Goal: Use online tool/utility: Utilize a website feature to perform a specific function

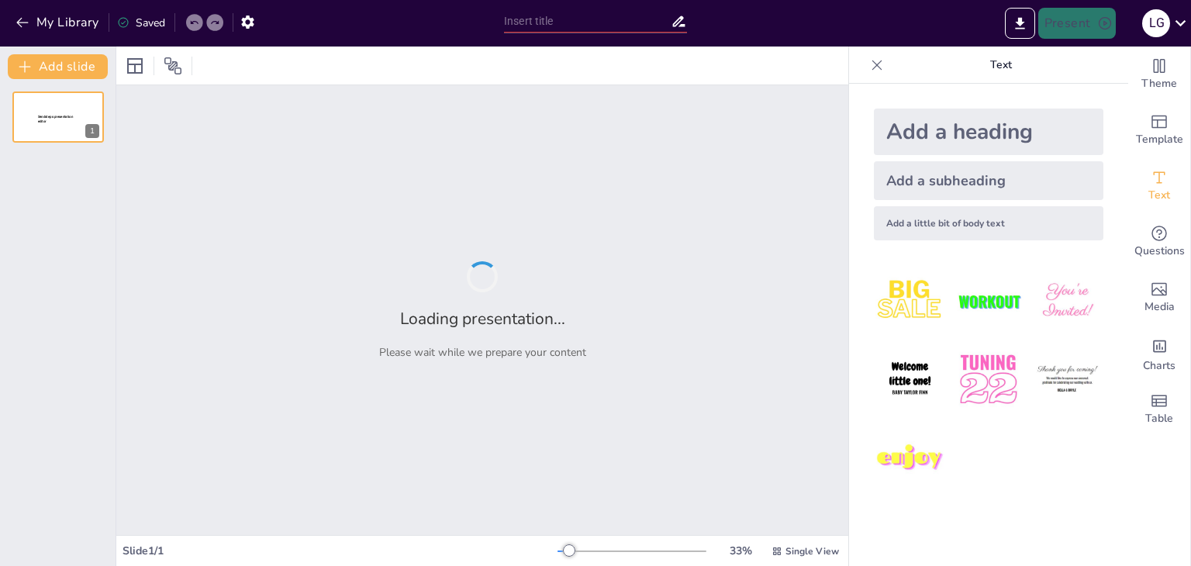
type input "La Estrategia en el Ajedrez: Análisis de Partidas Clásicas"
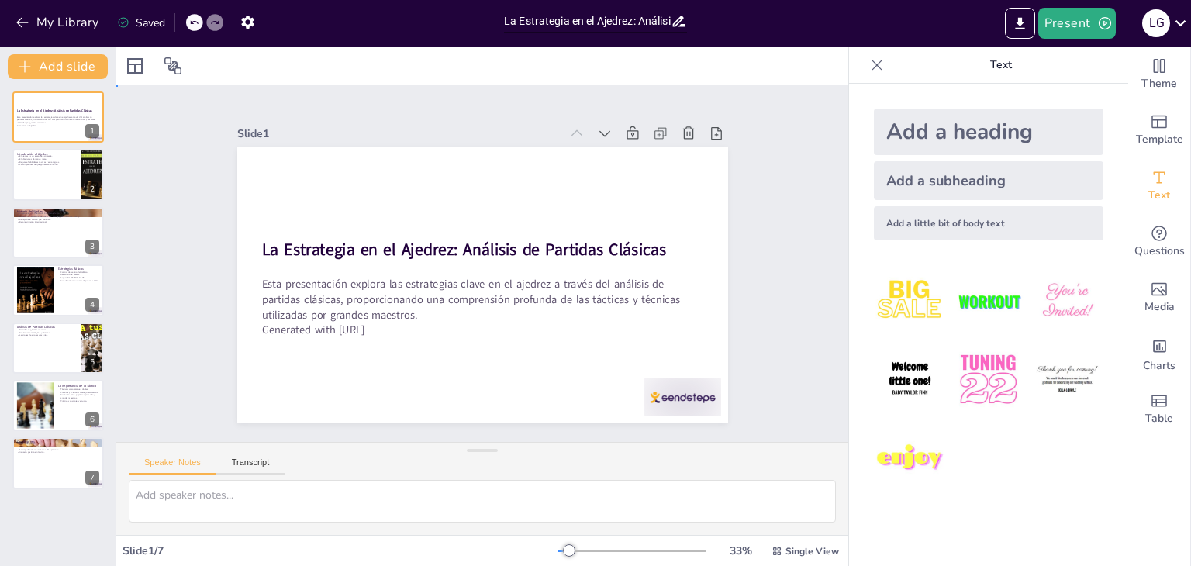
click at [198, 205] on div "Slide 1 La Estrategia en el Ajedrez: Análisis de Partidas Clásicas Esta present…" at bounding box center [482, 263] width 660 height 565
click at [78, 157] on button at bounding box center [68, 163] width 19 height 19
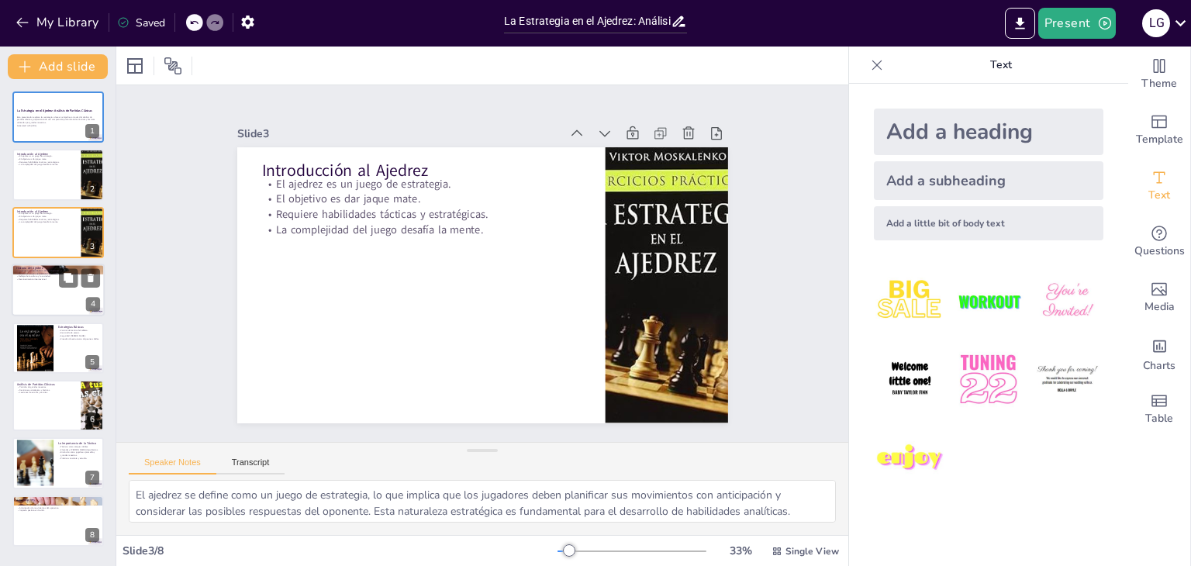
click at [28, 299] on div at bounding box center [58, 290] width 93 height 53
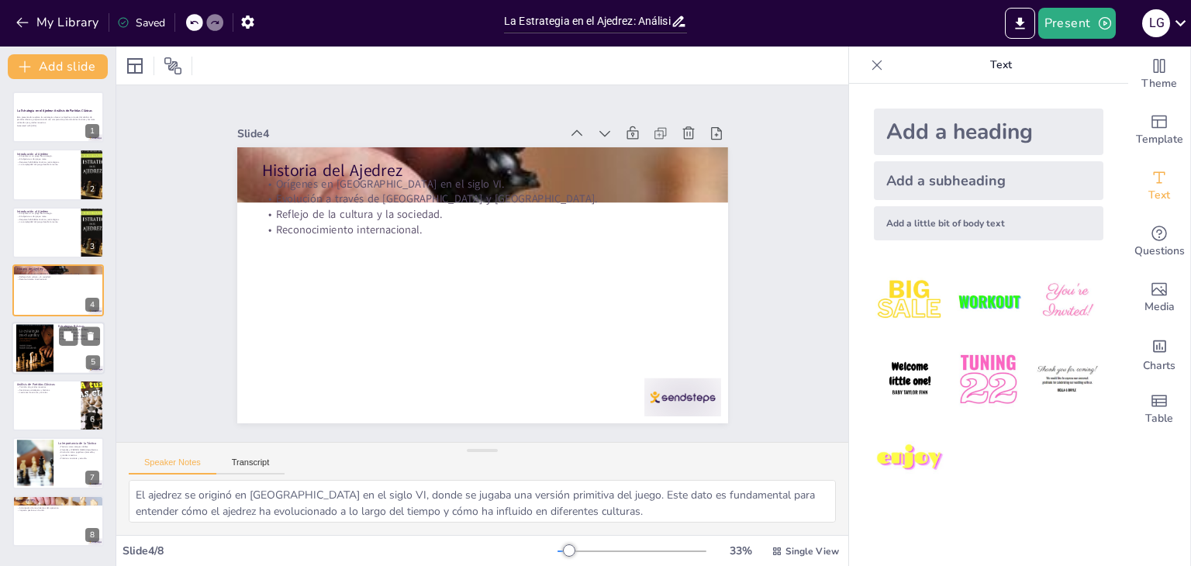
click at [33, 364] on div at bounding box center [34, 348] width 37 height 50
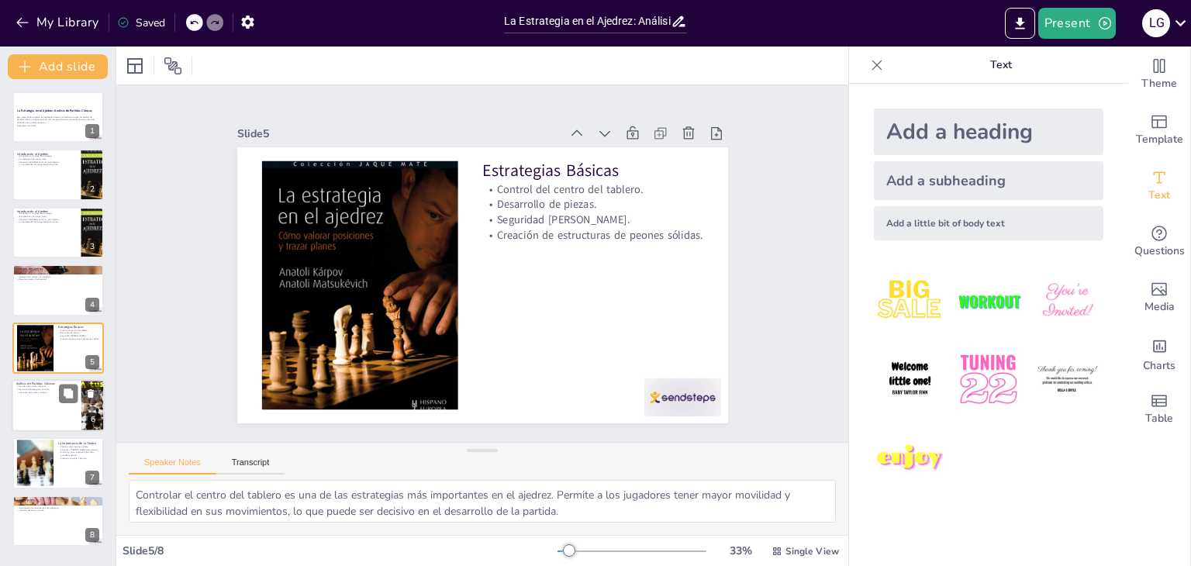
click at [47, 415] on div at bounding box center [58, 405] width 93 height 53
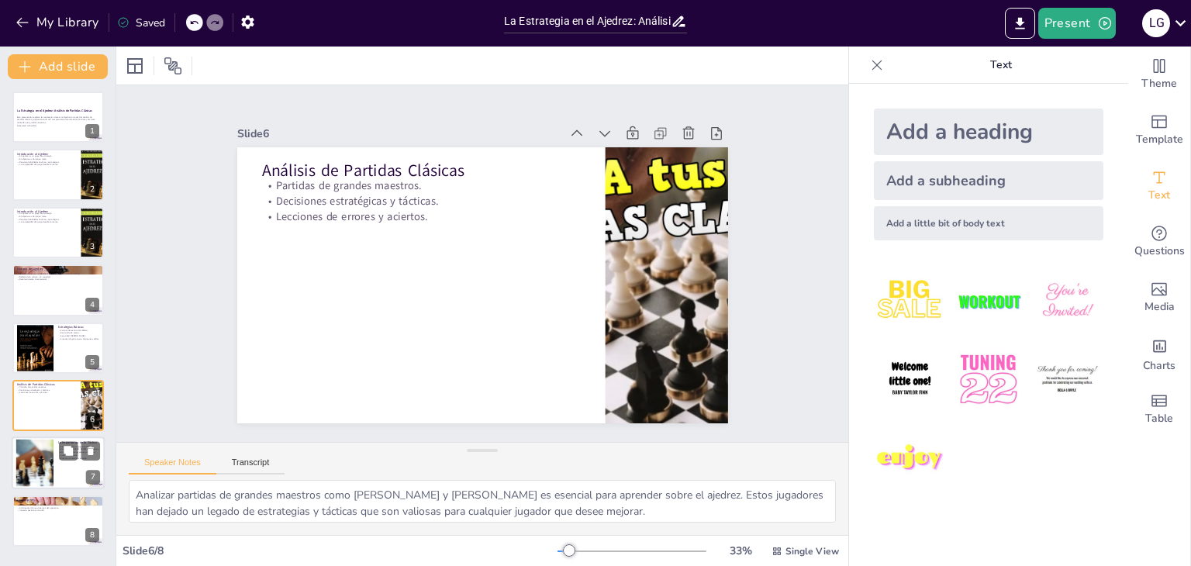
click at [61, 470] on div at bounding box center [58, 463] width 93 height 53
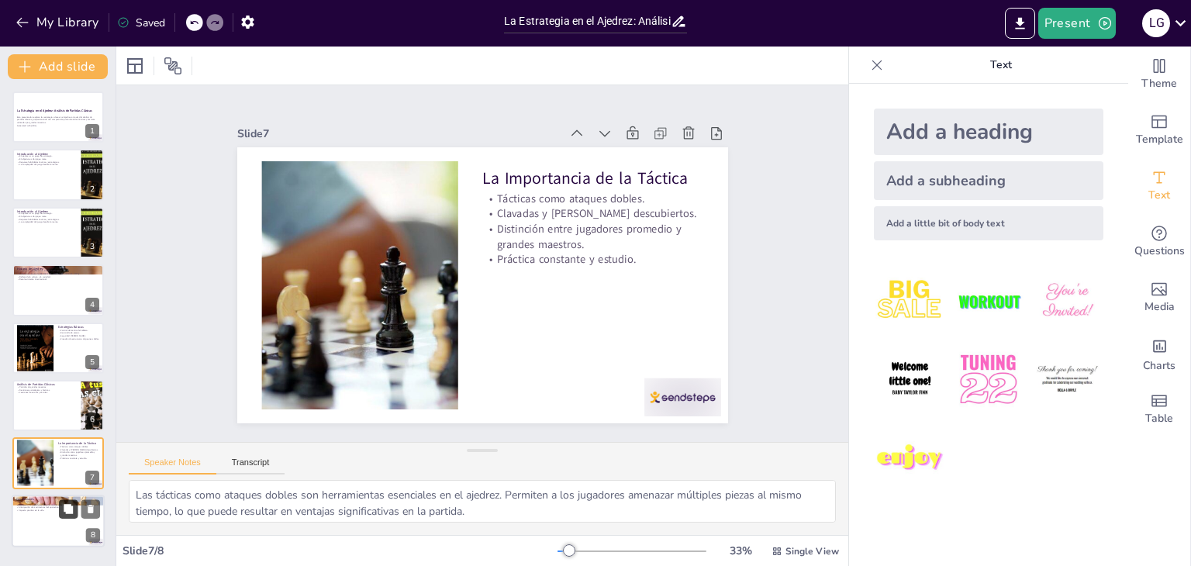
click at [65, 511] on icon at bounding box center [68, 508] width 11 height 11
type textarea "La comprensión de las estrategias y tácticas en ajedrez es clave para mejorar e…"
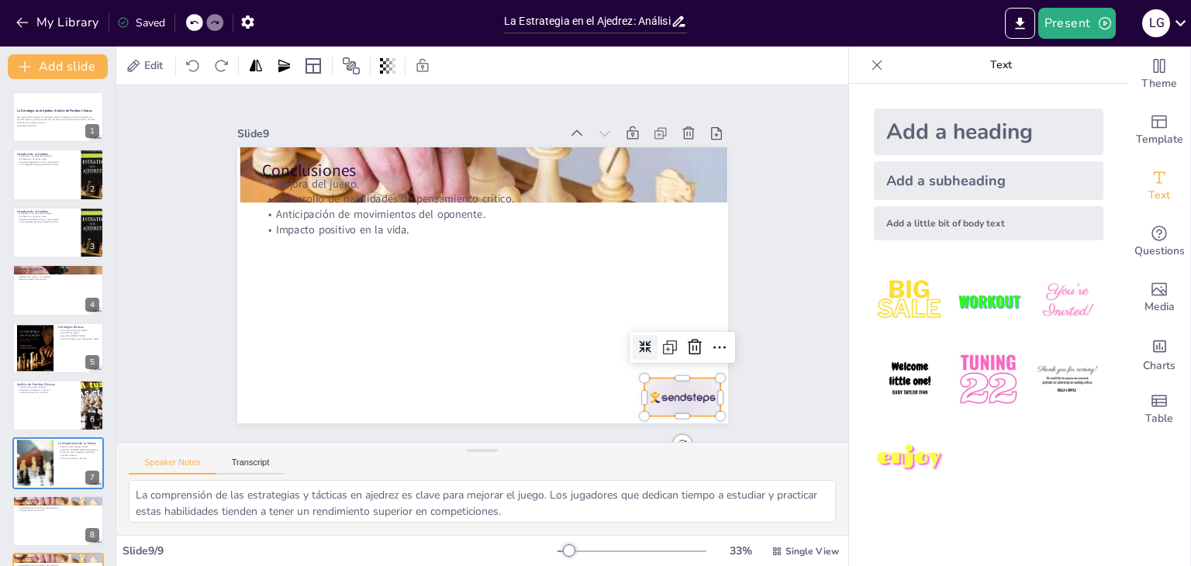
click at [653, 434] on div at bounding box center [610, 467] width 85 height 66
click at [637, 430] on icon at bounding box center [625, 443] width 26 height 26
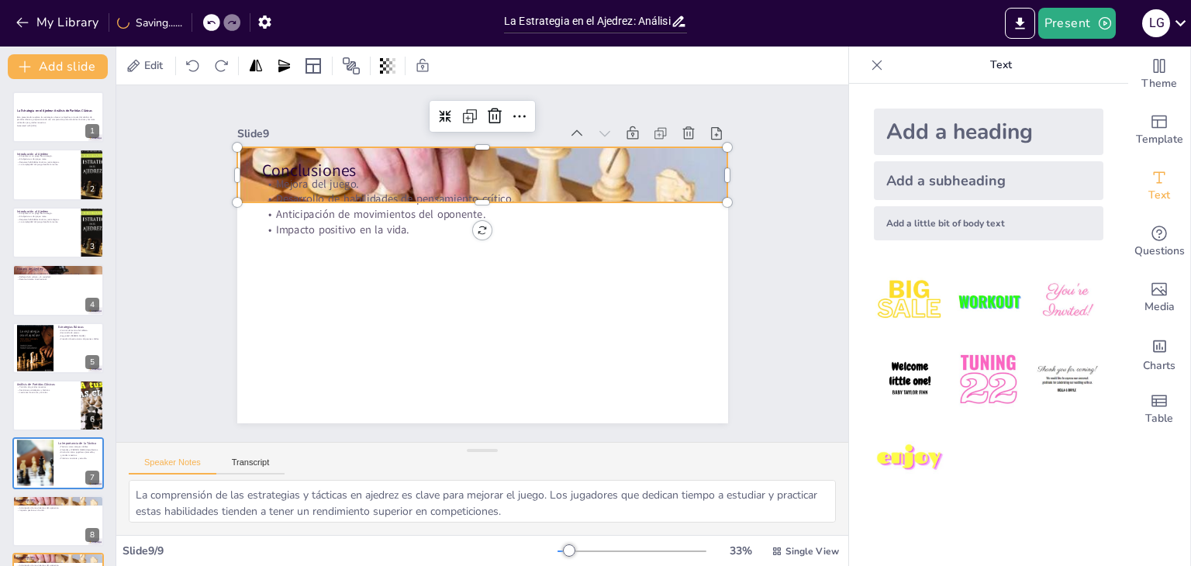
click at [267, 156] on div at bounding box center [542, 197] width 550 height 533
click at [869, 71] on icon at bounding box center [877, 65] width 16 height 16
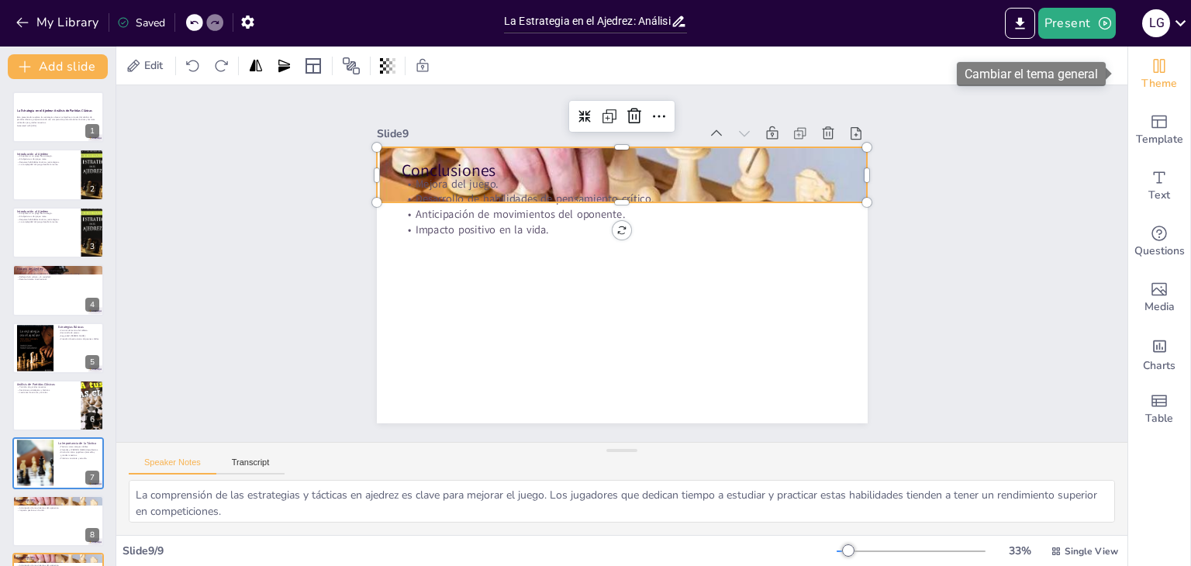
click at [1134, 63] on div "Theme" at bounding box center [1159, 75] width 62 height 56
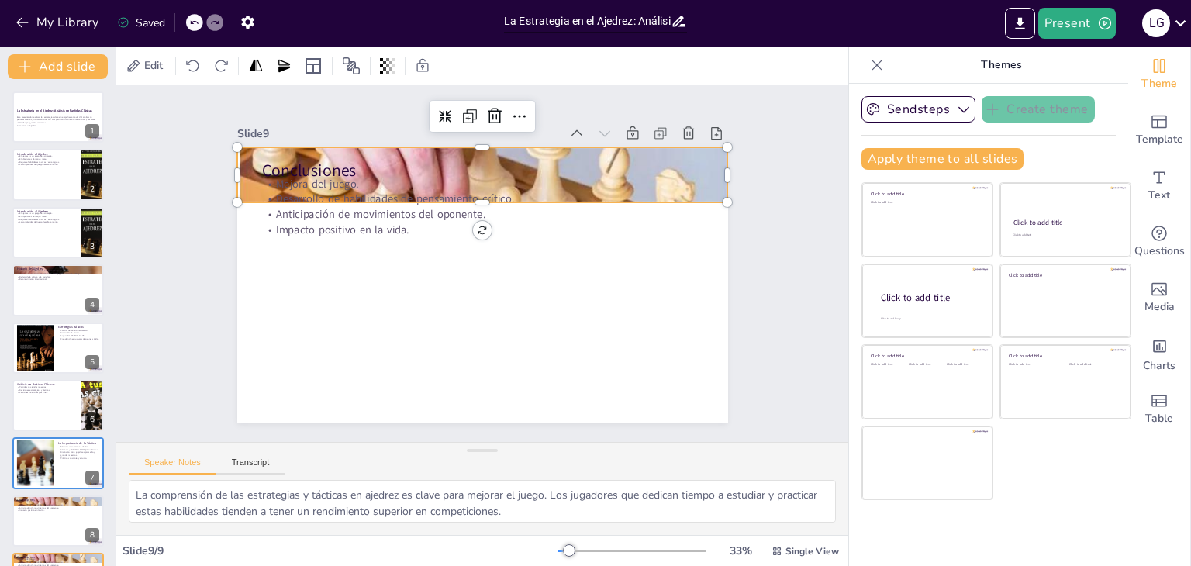
click at [869, 66] on icon at bounding box center [877, 65] width 16 height 16
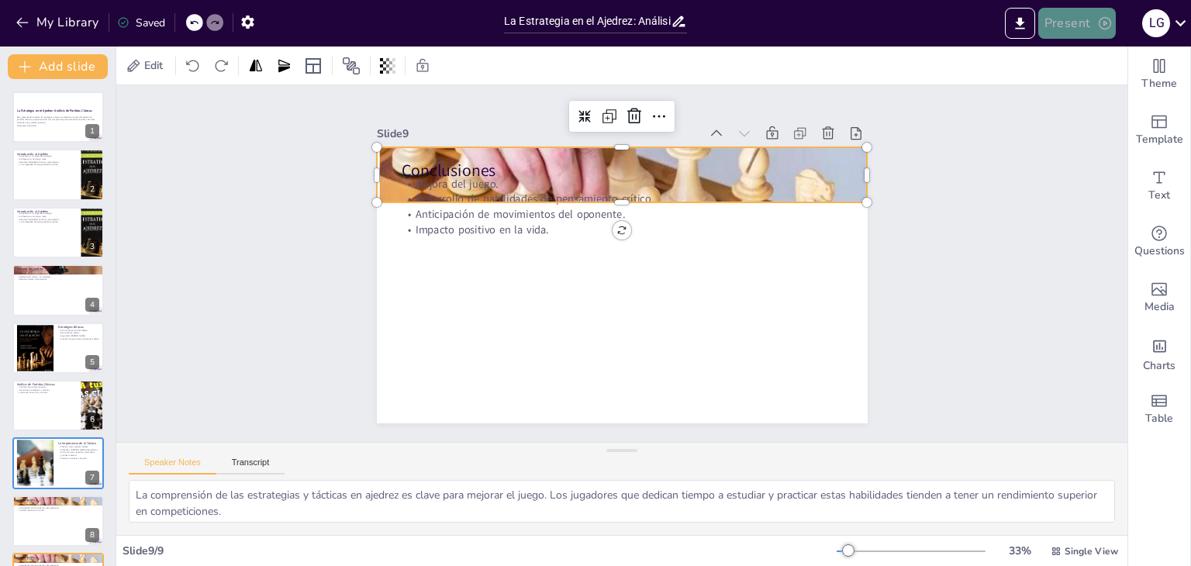
click at [1068, 22] on button "Present" at bounding box center [1077, 23] width 78 height 31
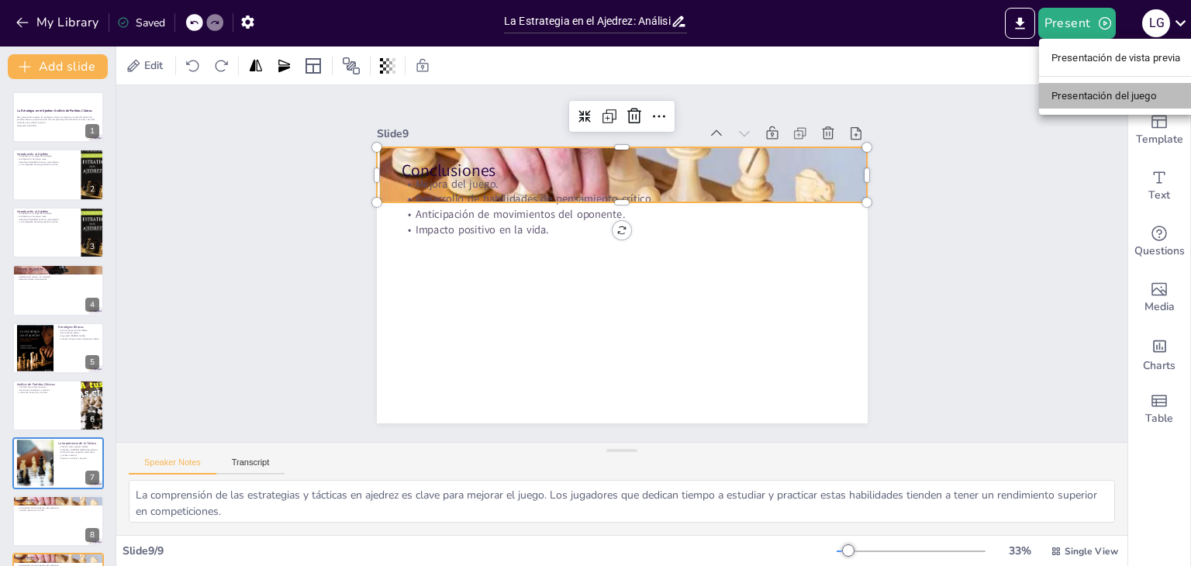
click at [1081, 95] on font "Presentación del juego" at bounding box center [1103, 96] width 105 height 12
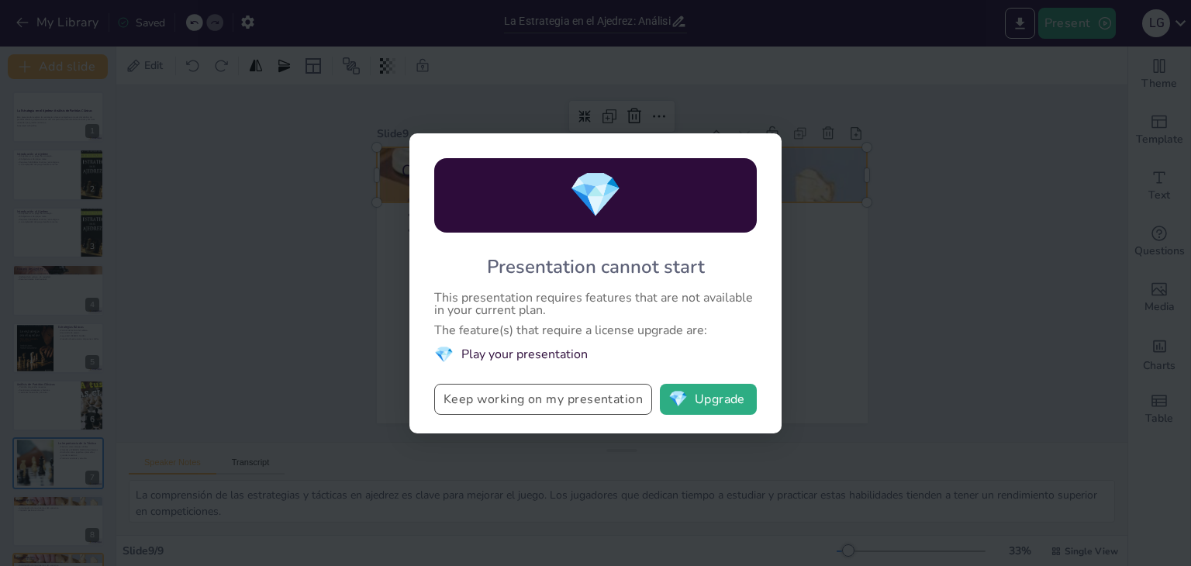
drag, startPoint x: 777, startPoint y: 195, endPoint x: 495, endPoint y: 406, distance: 352.8
click at [495, 406] on div "💎 Presentation cannot start This presentation requires features that are not av…" at bounding box center [595, 283] width 372 height 300
click at [495, 406] on button "Keep working on my presentation" at bounding box center [543, 399] width 218 height 31
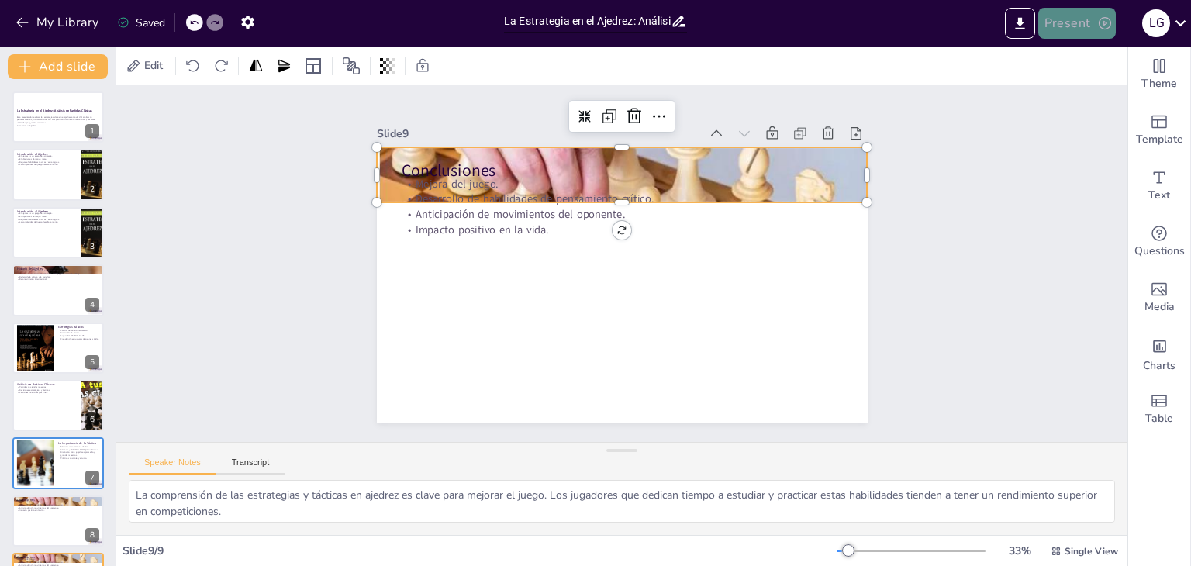
click at [1055, 13] on button "Present" at bounding box center [1077, 23] width 78 height 31
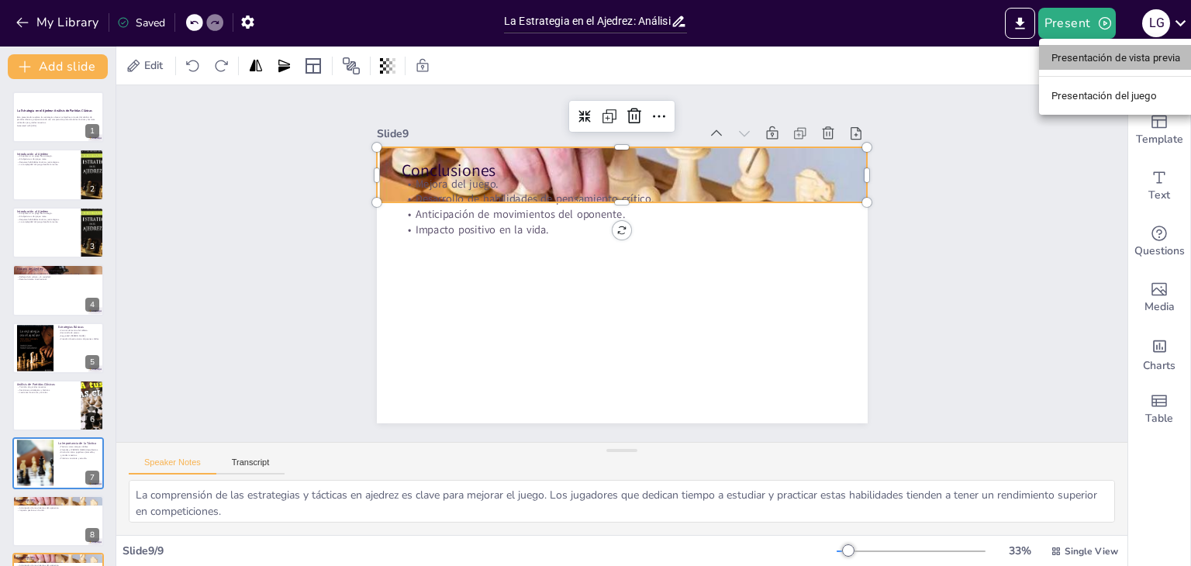
click at [1054, 53] on font "Presentación de vista previa" at bounding box center [1115, 58] width 129 height 12
